Goal: Task Accomplishment & Management: Use online tool/utility

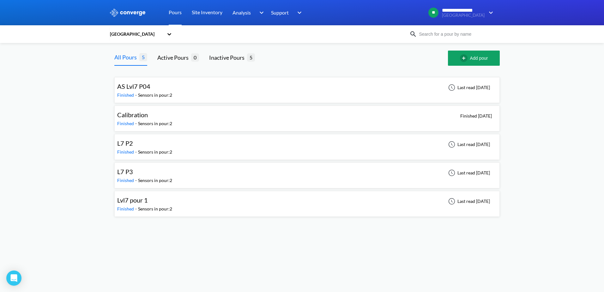
click at [170, 33] on icon at bounding box center [169, 34] width 6 height 6
click at [130, 66] on div "[GEOGRAPHIC_DATA] Black B/C/D" at bounding box center [140, 66] width 63 height 19
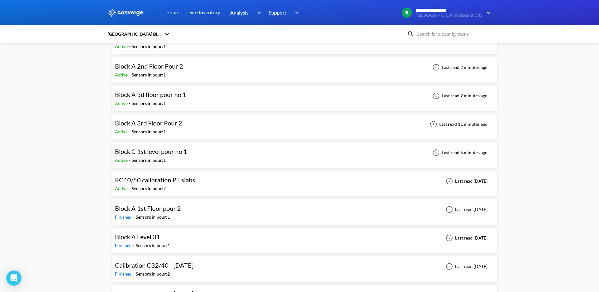
scroll to position [37, 0]
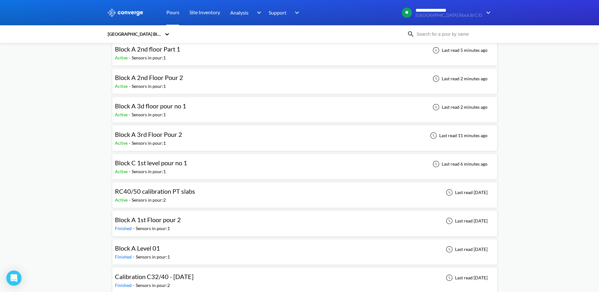
click at [250, 160] on div "Block C 1st level pour no 1 Active - Sensors in pour: 1 Last read 6 minutes ago" at bounding box center [304, 166] width 379 height 20
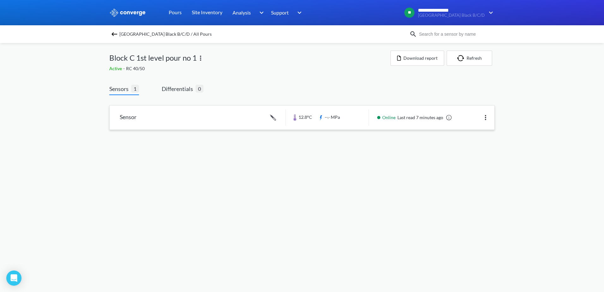
click at [487, 116] on img at bounding box center [485, 118] width 8 height 8
drag, startPoint x: 456, startPoint y: 154, endPoint x: 404, endPoint y: 146, distance: 53.1
click at [456, 154] on body "**********" at bounding box center [302, 146] width 604 height 292
click at [154, 120] on link at bounding box center [302, 117] width 384 height 24
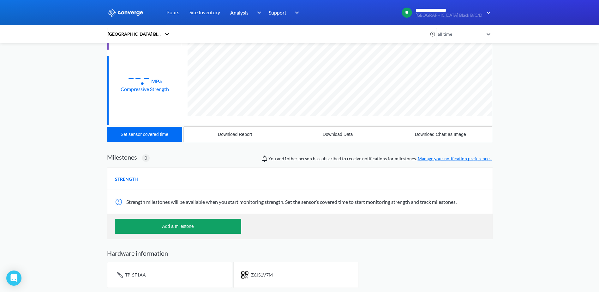
scroll to position [100, 0]
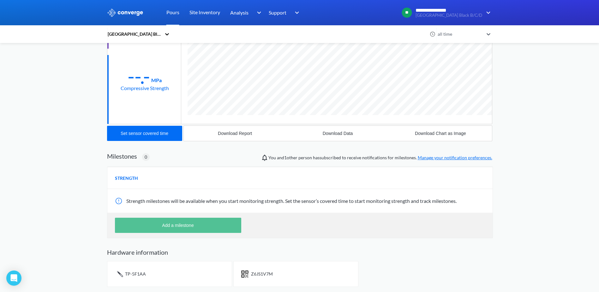
click at [182, 224] on button "Add a milestone" at bounding box center [178, 224] width 126 height 15
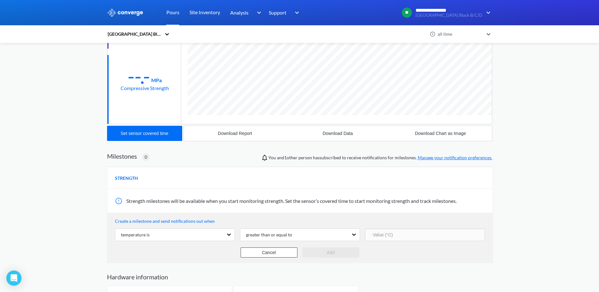
scroll to position [360, 385]
click at [169, 237] on div "temperature is" at bounding box center [169, 235] width 108 height 12
click at [156, 234] on div "temperature is" at bounding box center [169, 235] width 108 height 12
click at [228, 233] on icon at bounding box center [229, 234] width 6 height 6
click at [227, 233] on icon at bounding box center [229, 234] width 6 height 6
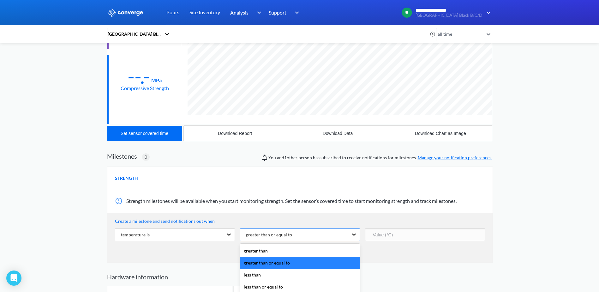
scroll to position [105, 0]
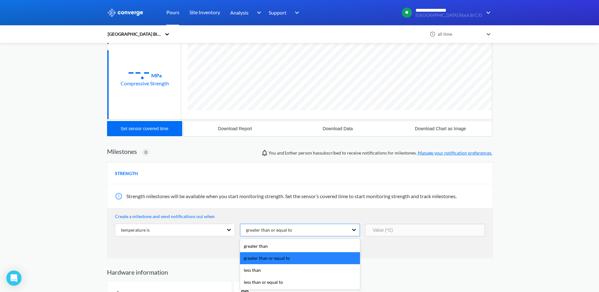
click at [278, 232] on div "greater than or equal to" at bounding box center [266, 229] width 51 height 7
click at [231, 222] on form "Create a milestone and send notifications out when temperature is option greate…" at bounding box center [300, 233] width 370 height 40
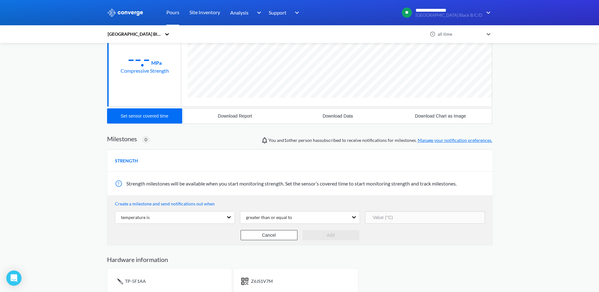
scroll to position [125, 0]
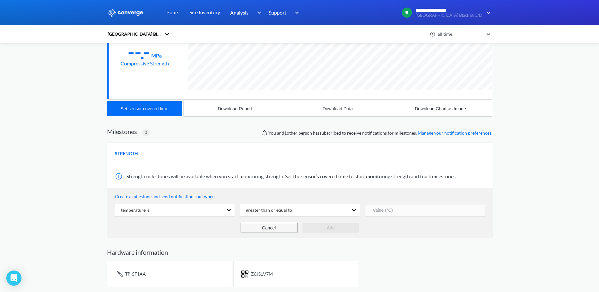
click at [250, 229] on button "Cancel" at bounding box center [269, 228] width 57 height 10
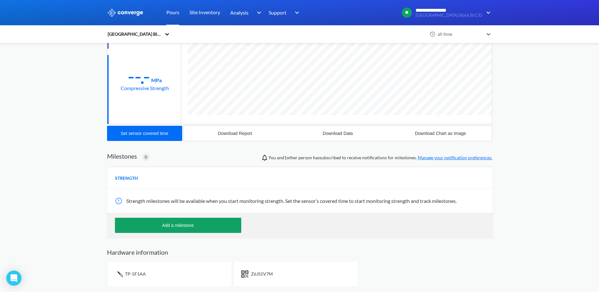
click at [50, 171] on div "**********" at bounding box center [299, 96] width 599 height 392
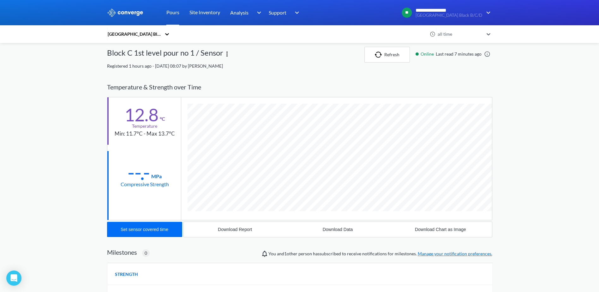
scroll to position [0, 0]
